Goal: Transaction & Acquisition: Download file/media

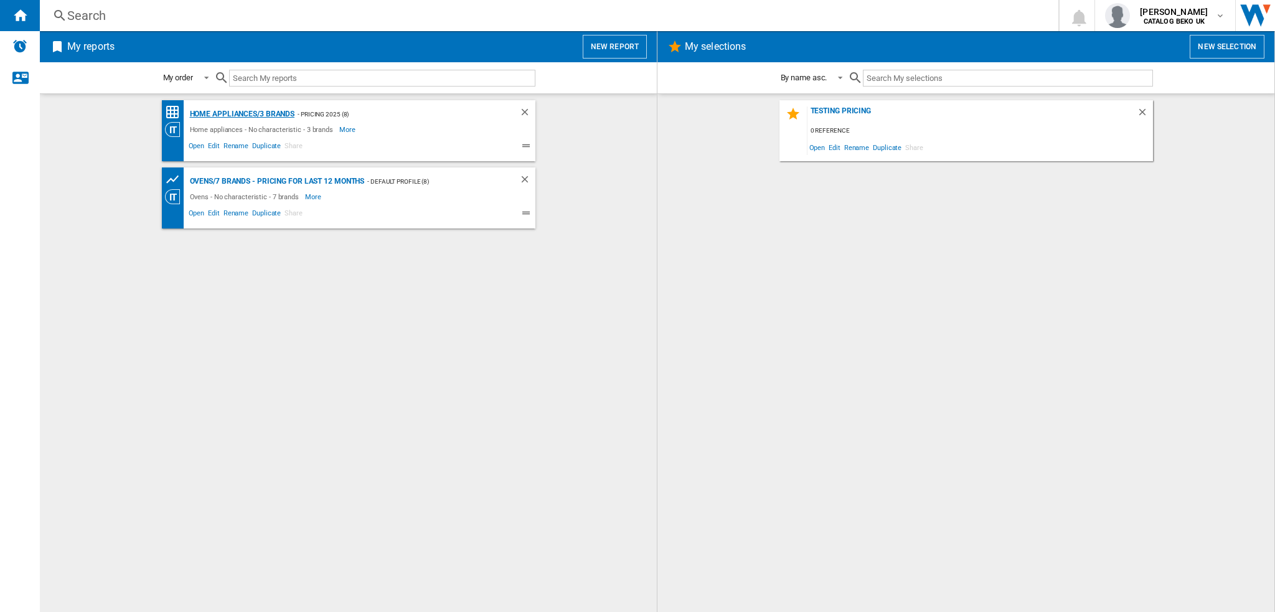
click at [245, 111] on div "Home appliances/3 brands" at bounding box center [241, 114] width 108 height 16
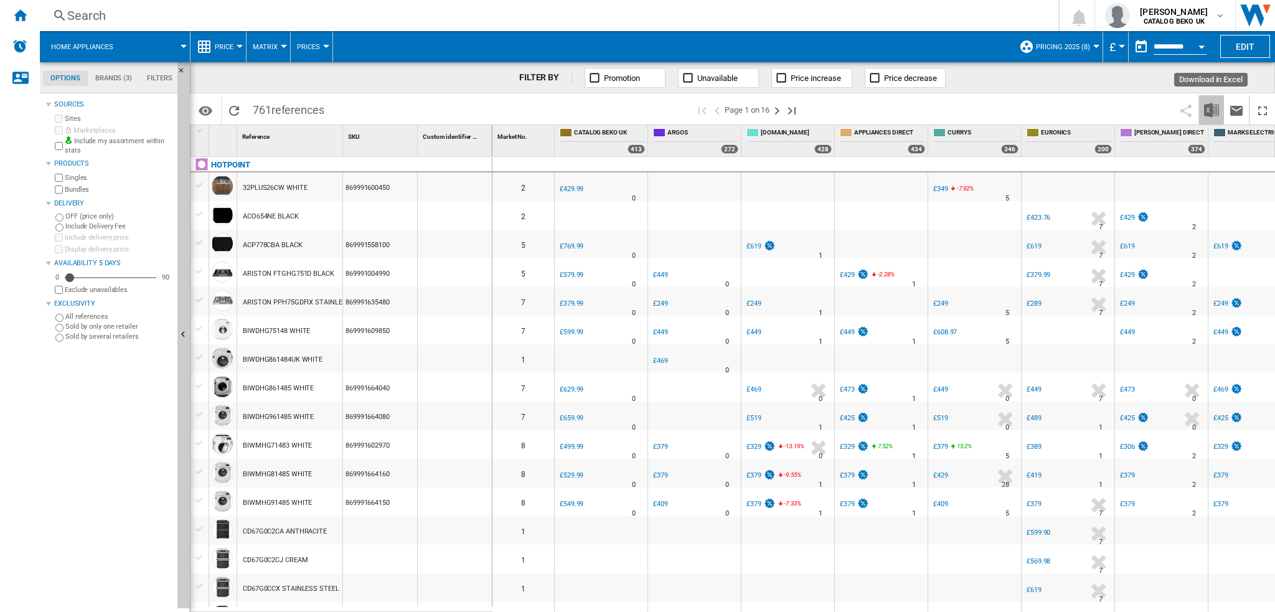
click at [1211, 108] on img "Download in Excel" at bounding box center [1211, 110] width 15 height 15
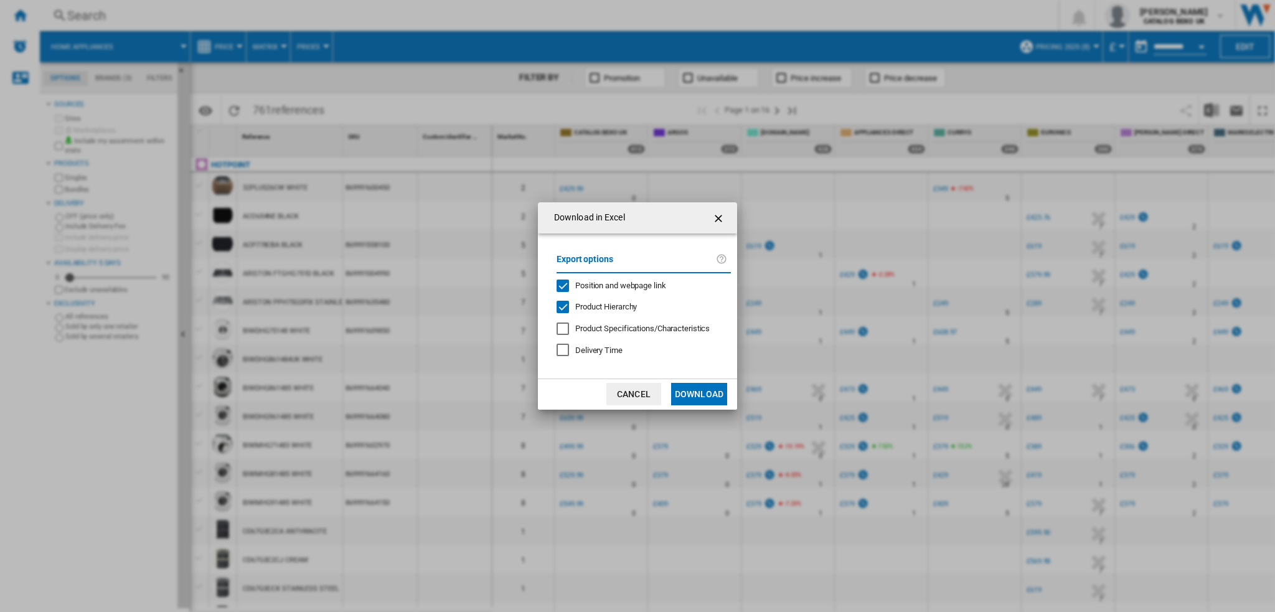
click at [707, 392] on button "Download" at bounding box center [699, 394] width 56 height 22
